Goal: Transaction & Acquisition: Purchase product/service

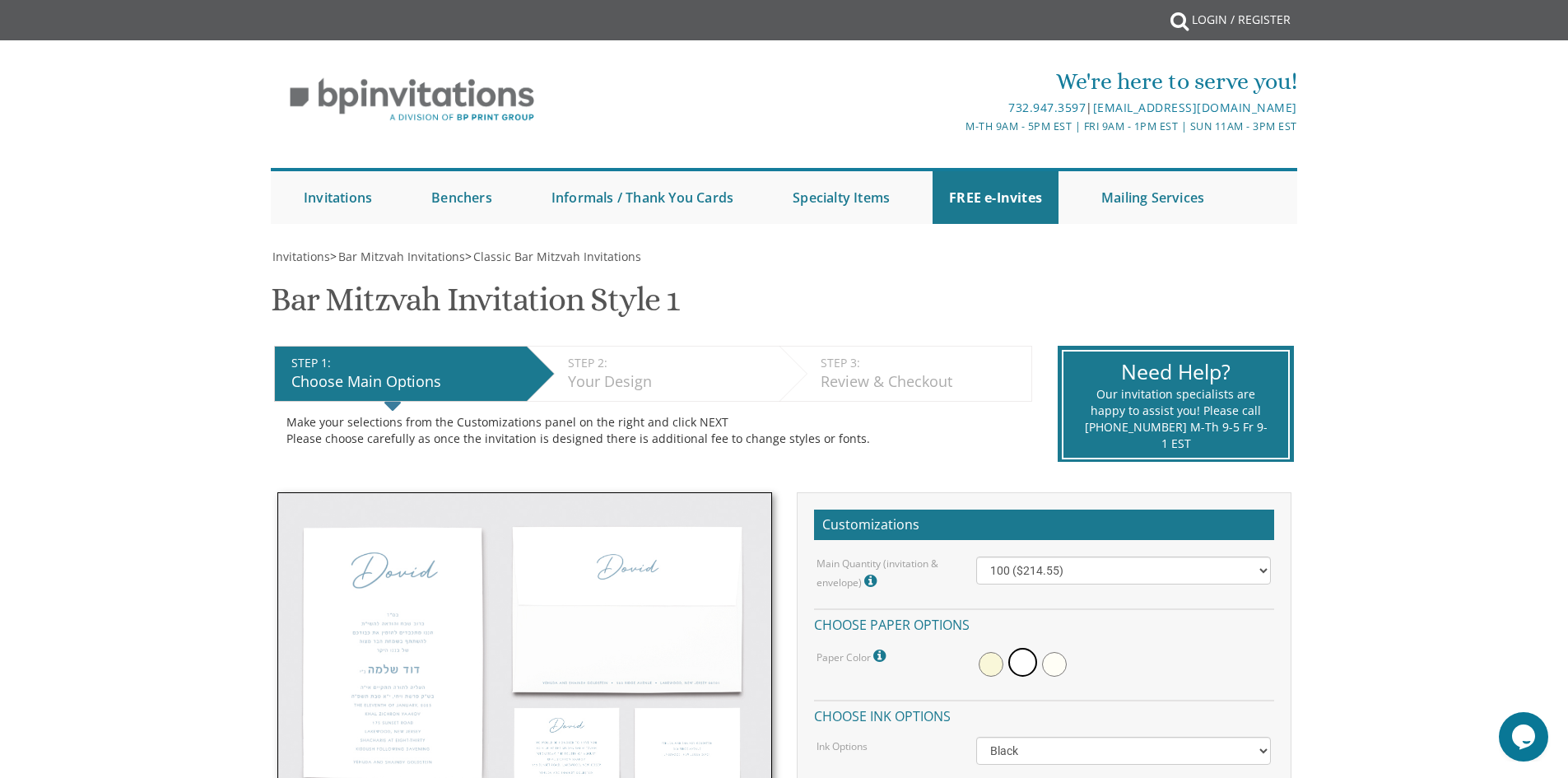
drag, startPoint x: 796, startPoint y: 465, endPoint x: 678, endPoint y: 37, distance: 444.0
click at [434, 86] on img at bounding box center [412, 100] width 283 height 68
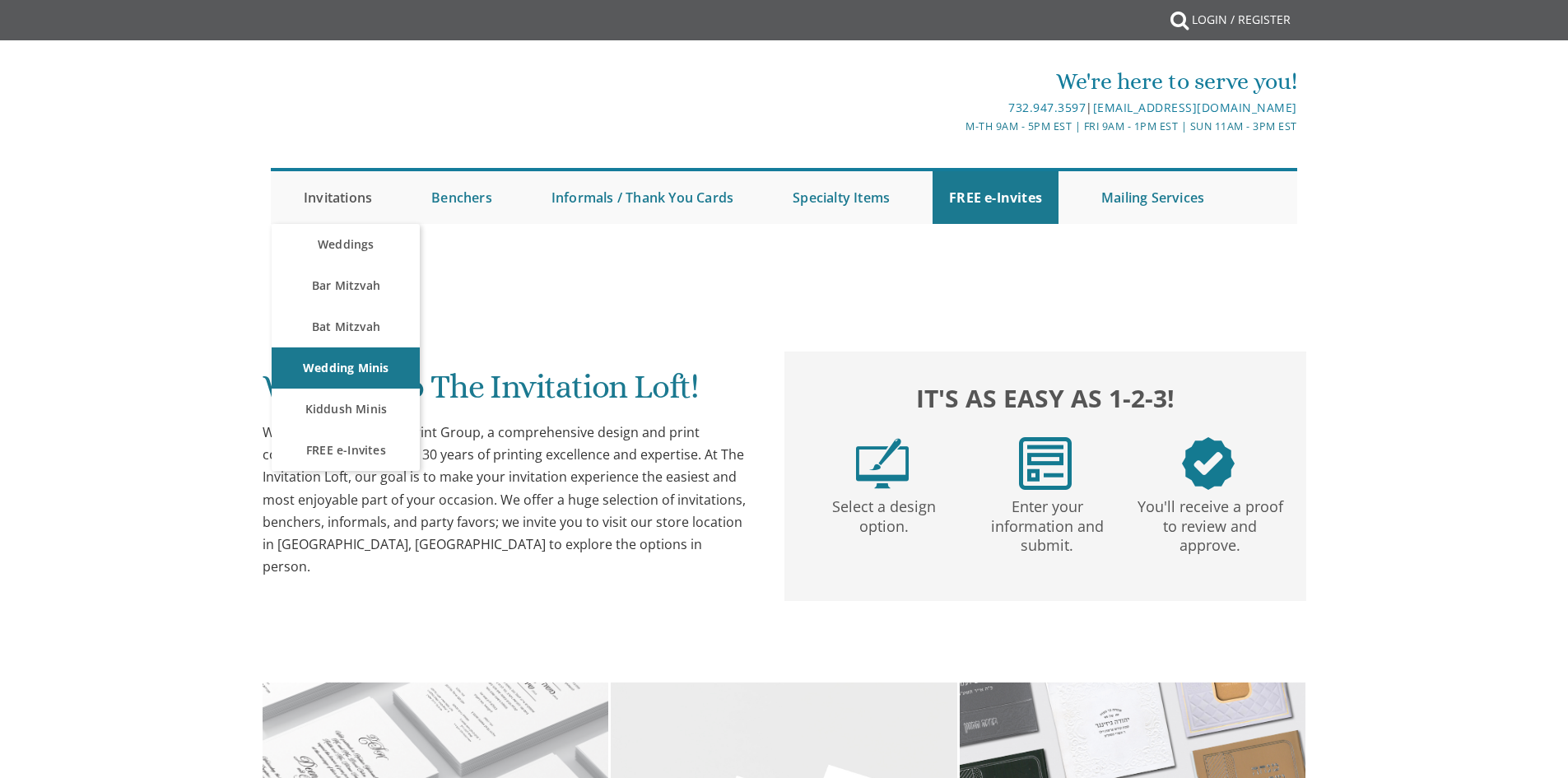
click at [355, 200] on link "Invitations" at bounding box center [338, 197] width 101 height 52
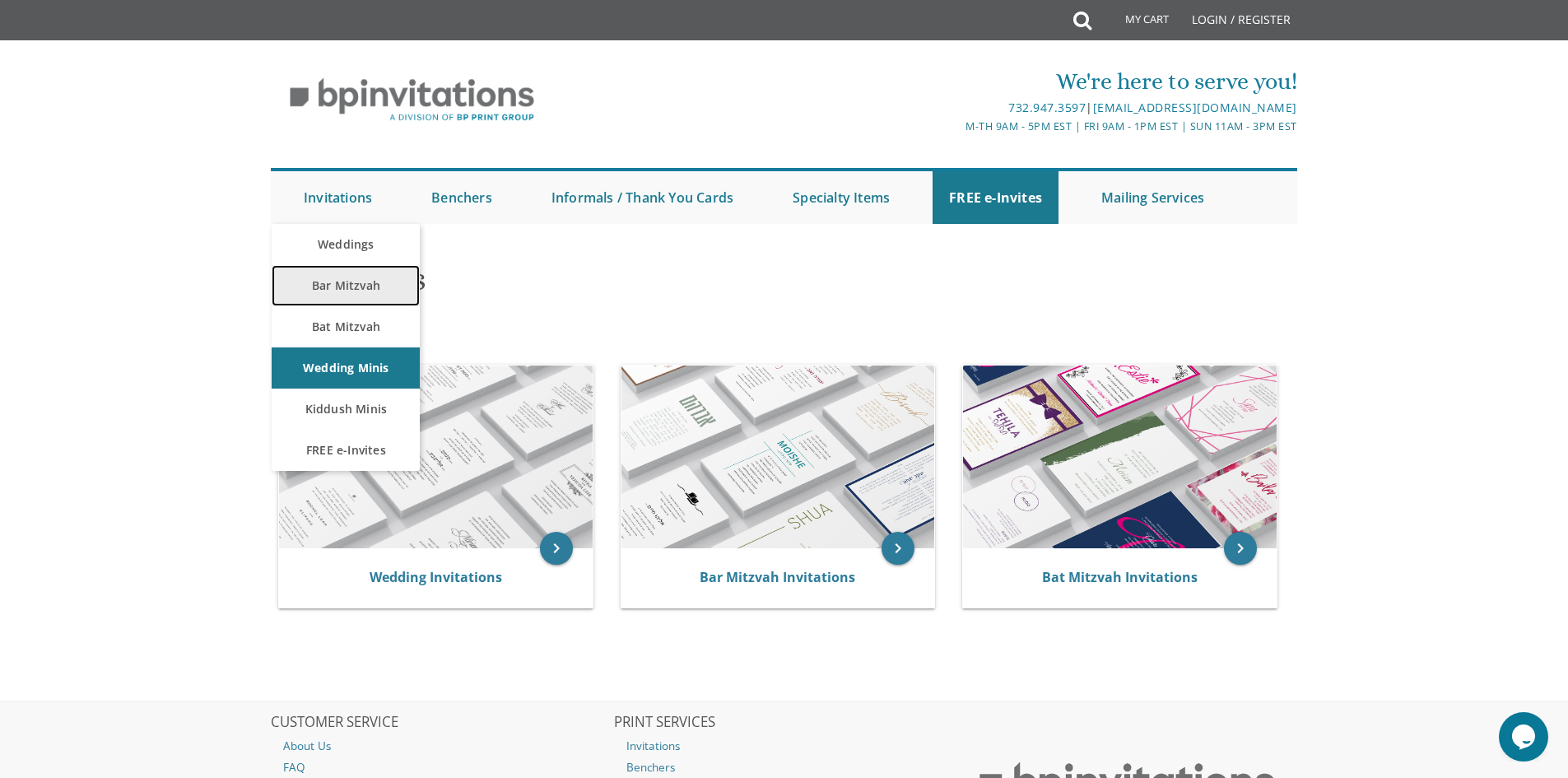
click at [347, 292] on link "Bar Mitzvah" at bounding box center [346, 285] width 148 height 41
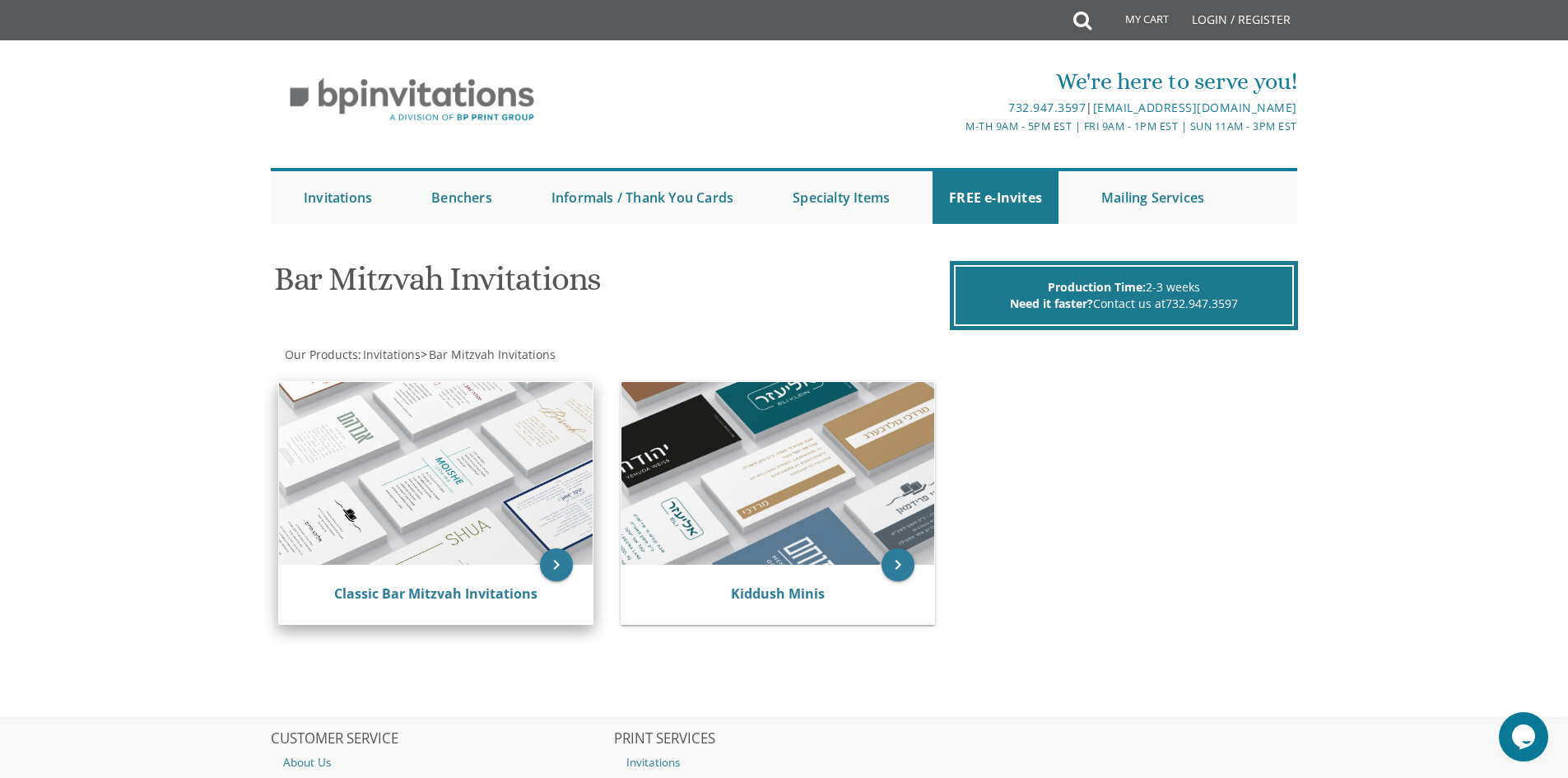
click at [456, 487] on img at bounding box center [436, 473] width 313 height 183
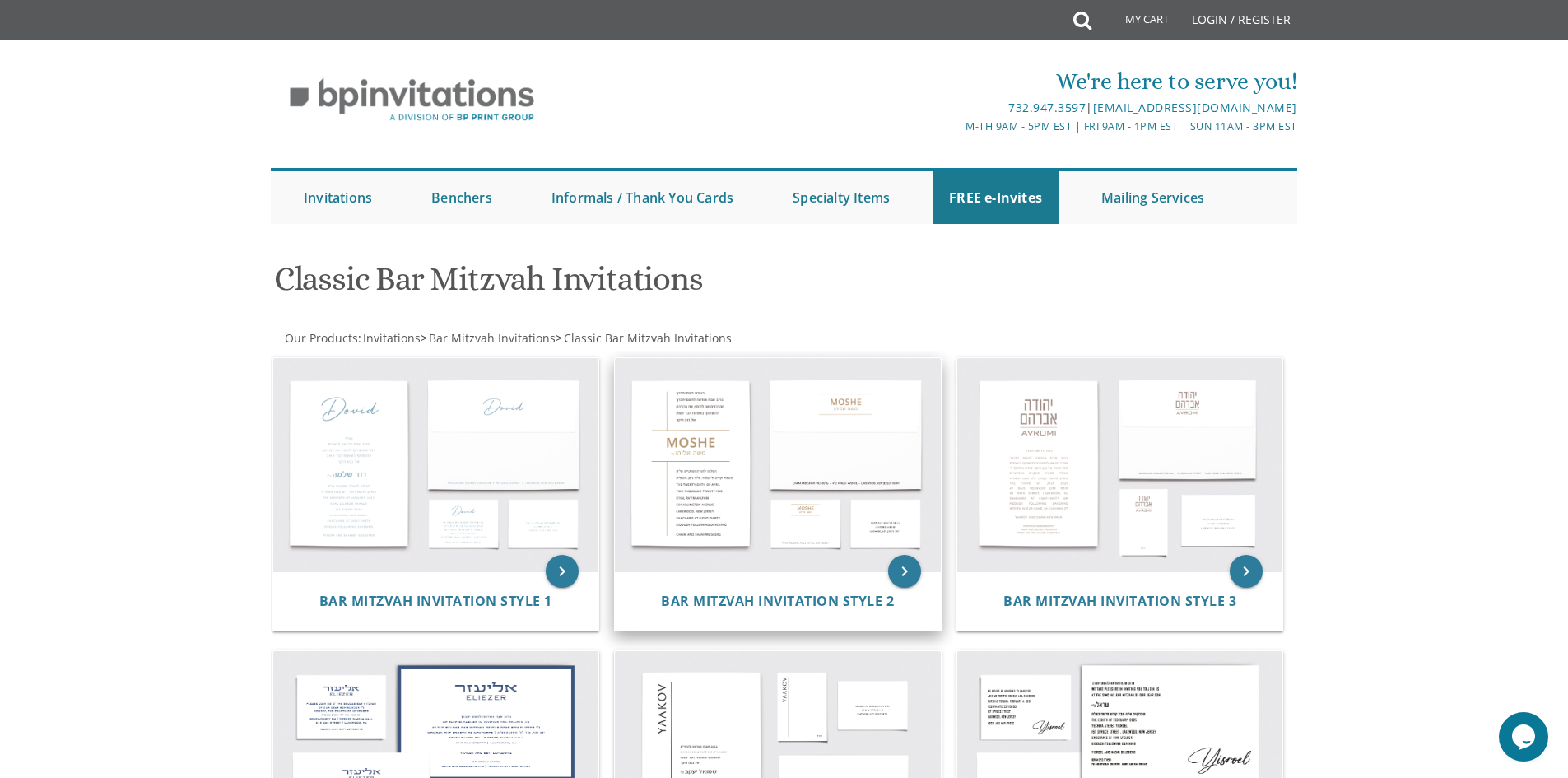
click at [709, 454] on img at bounding box center [778, 465] width 326 height 214
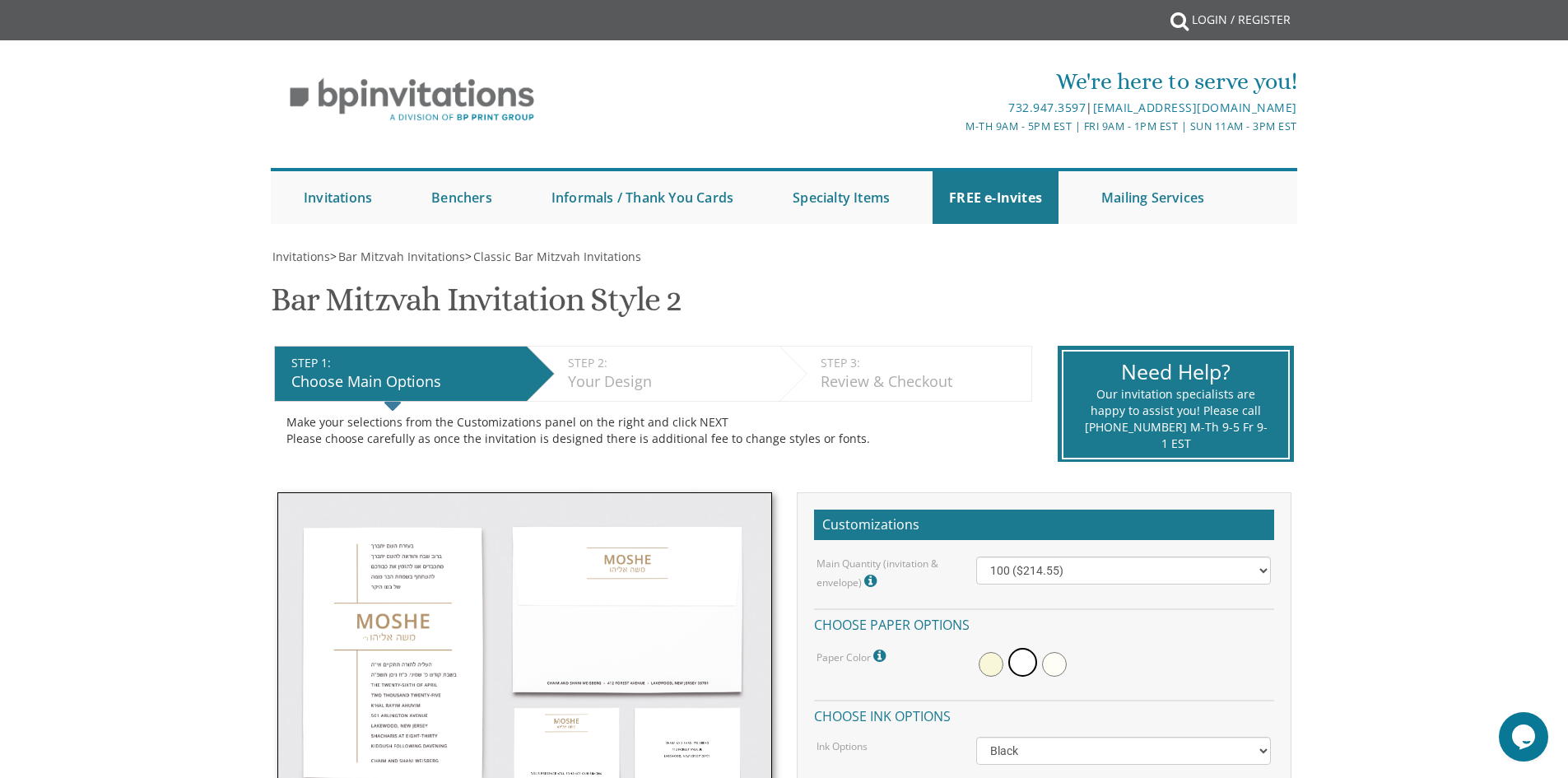
scroll to position [494, 0]
